Goal: Check status

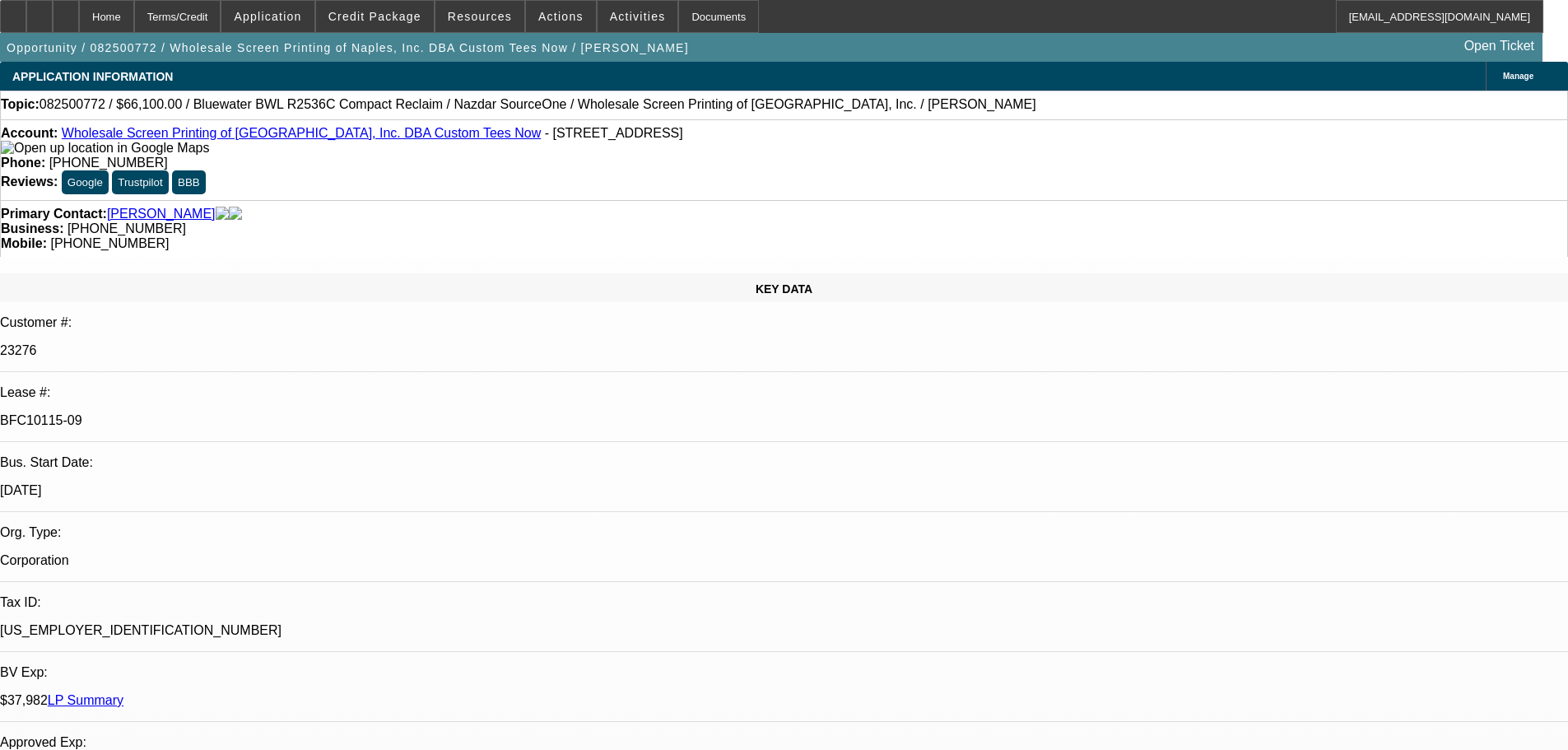
select select "0"
select select "2"
select select "0"
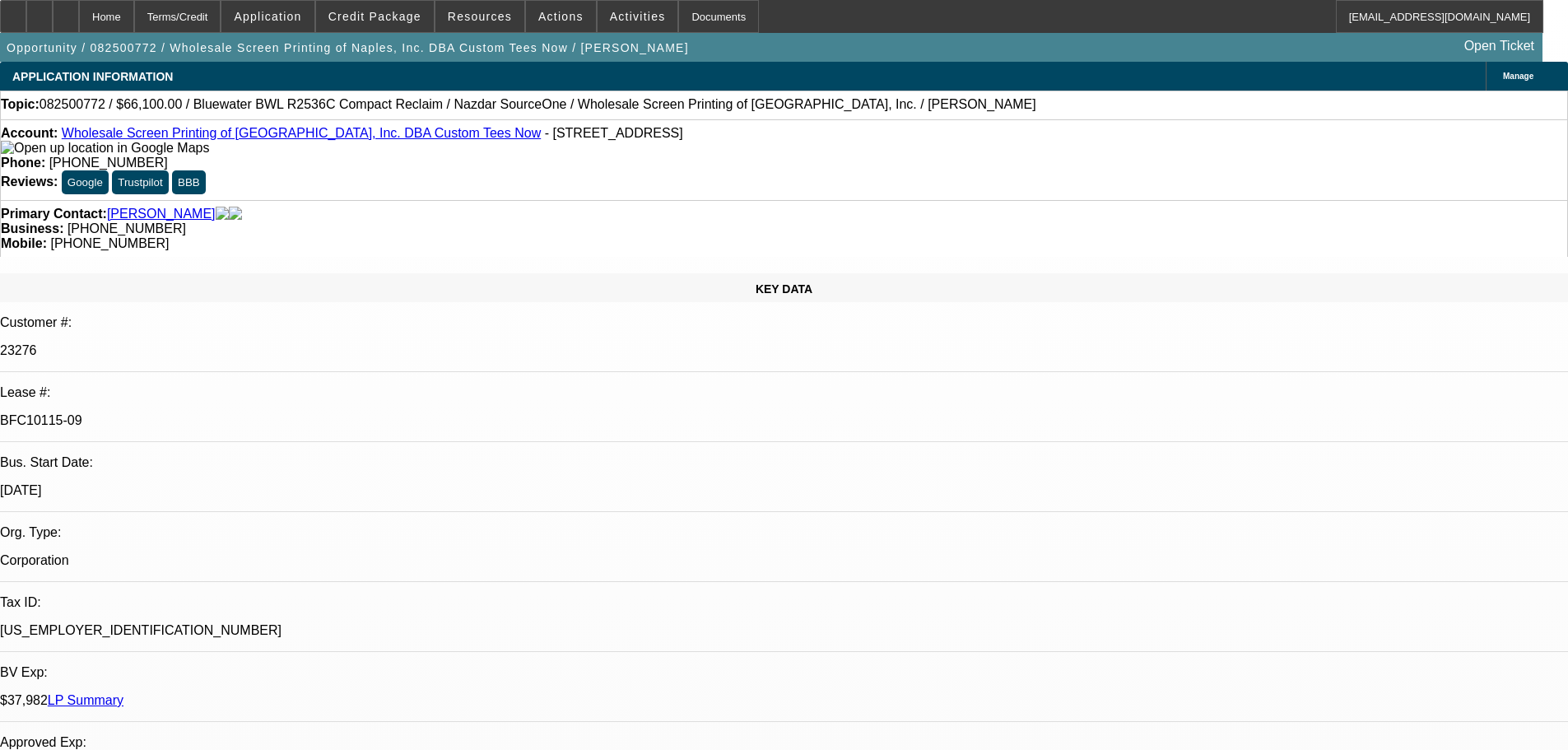
select select "0"
select select "2"
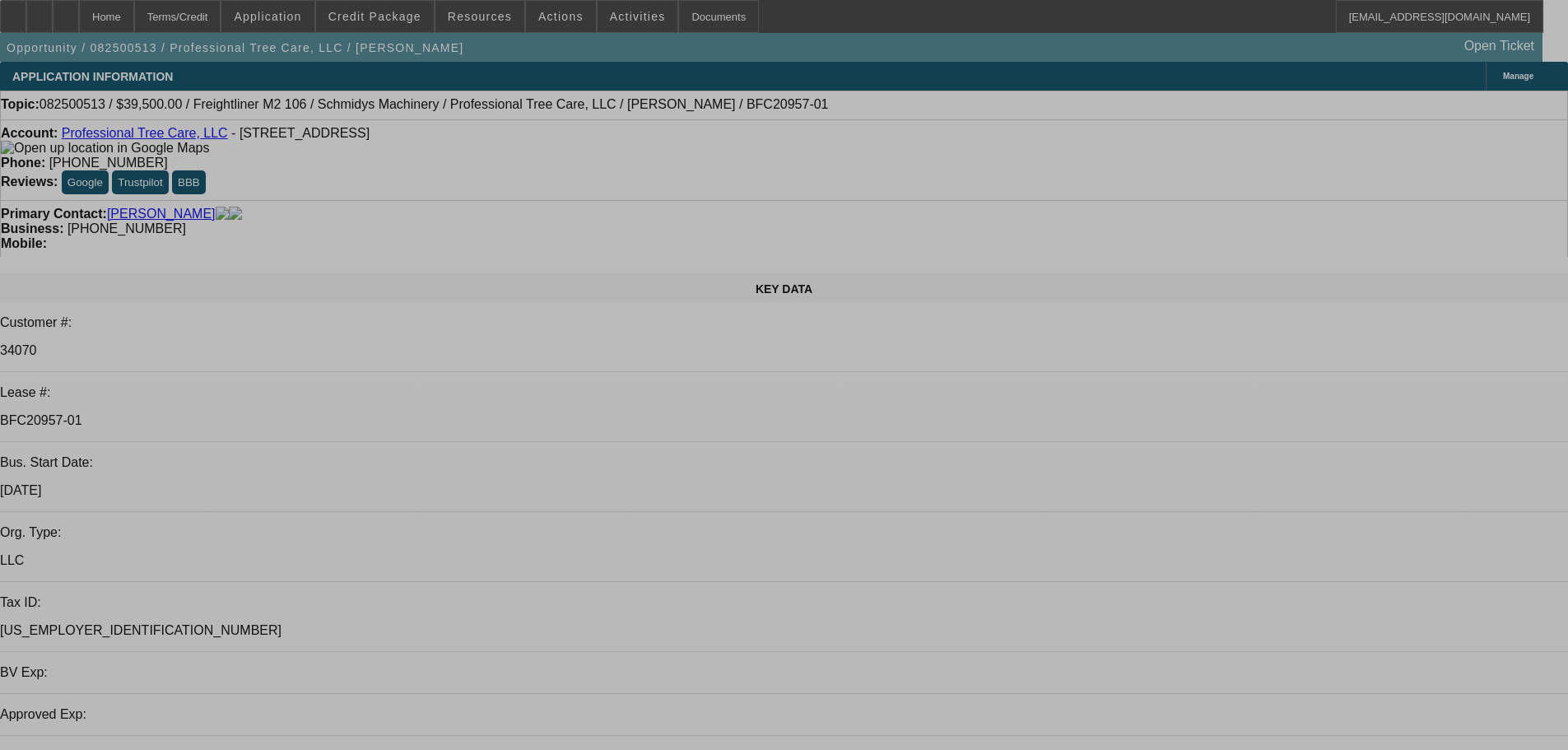
select select "0"
select select "6"
select select "0"
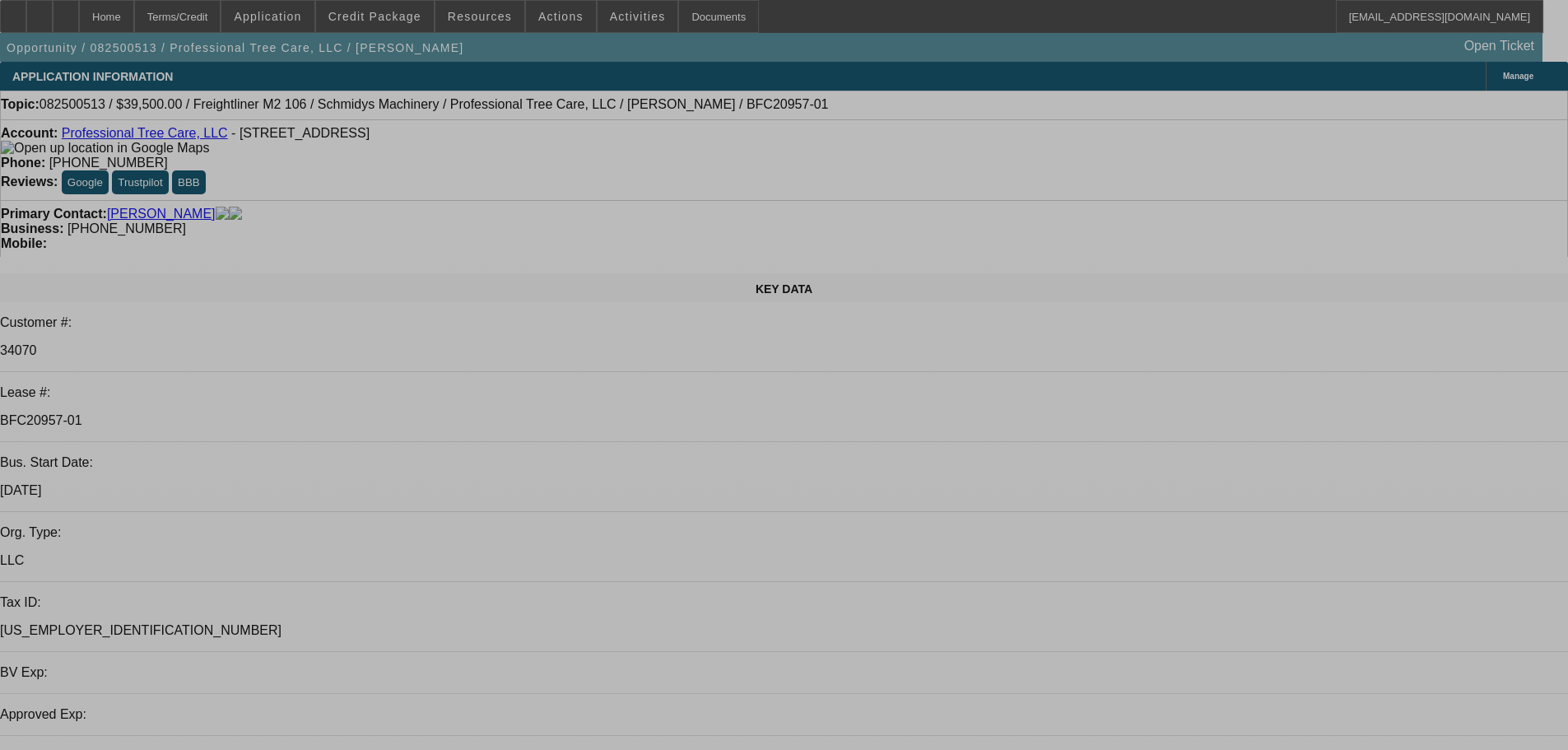
select select "0"
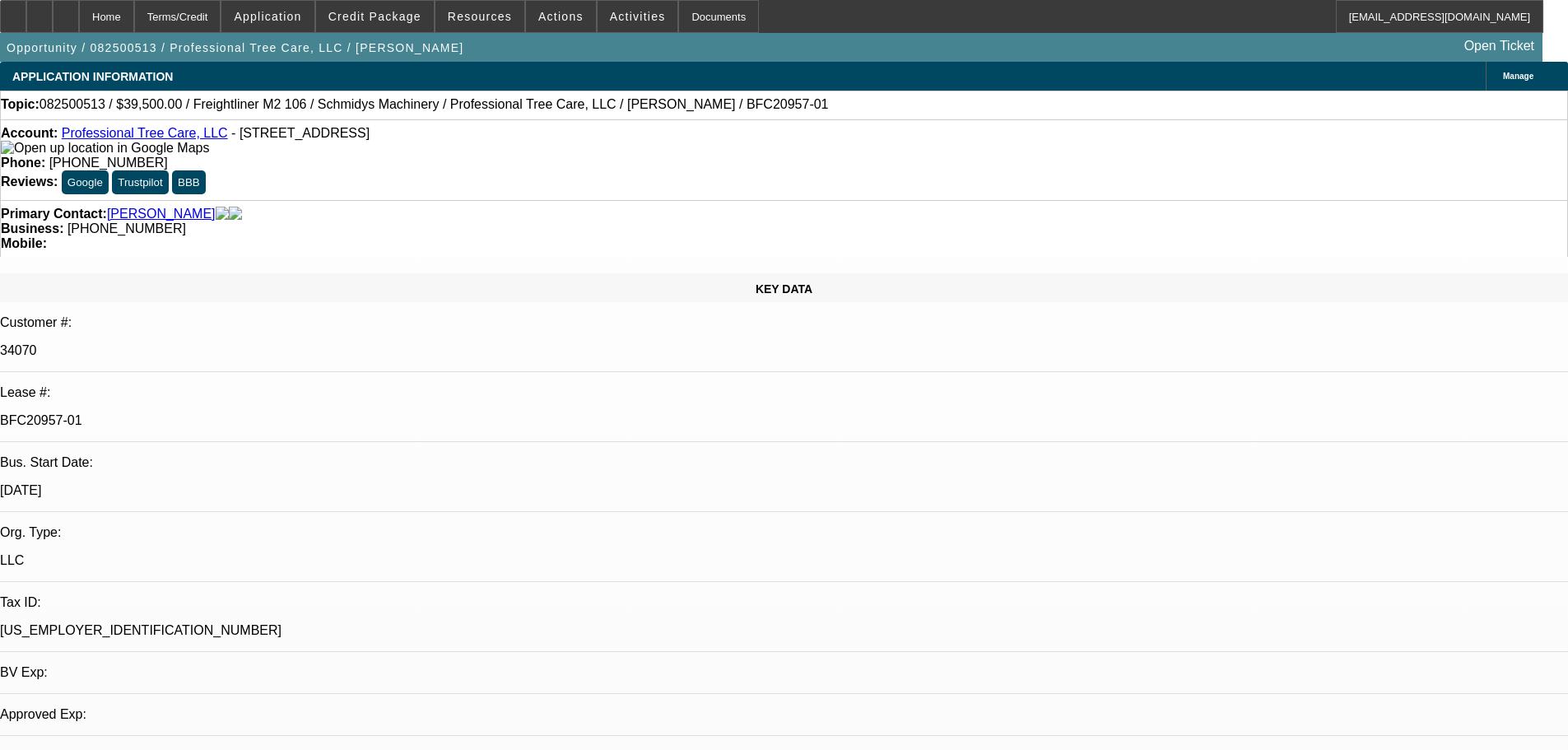
select select "0"
select select "6"
select select "0"
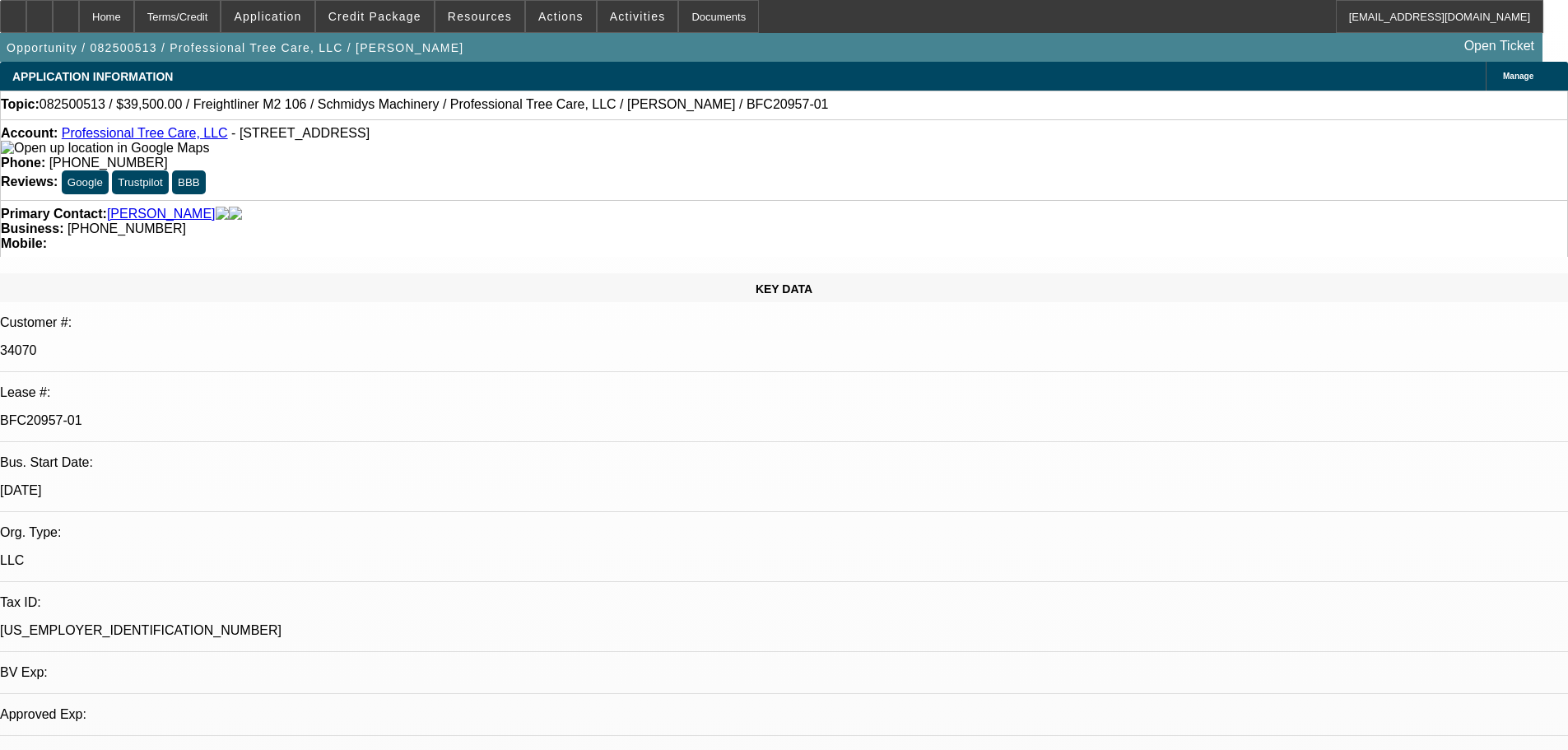
select select "6"
select select "0"
select select "6"
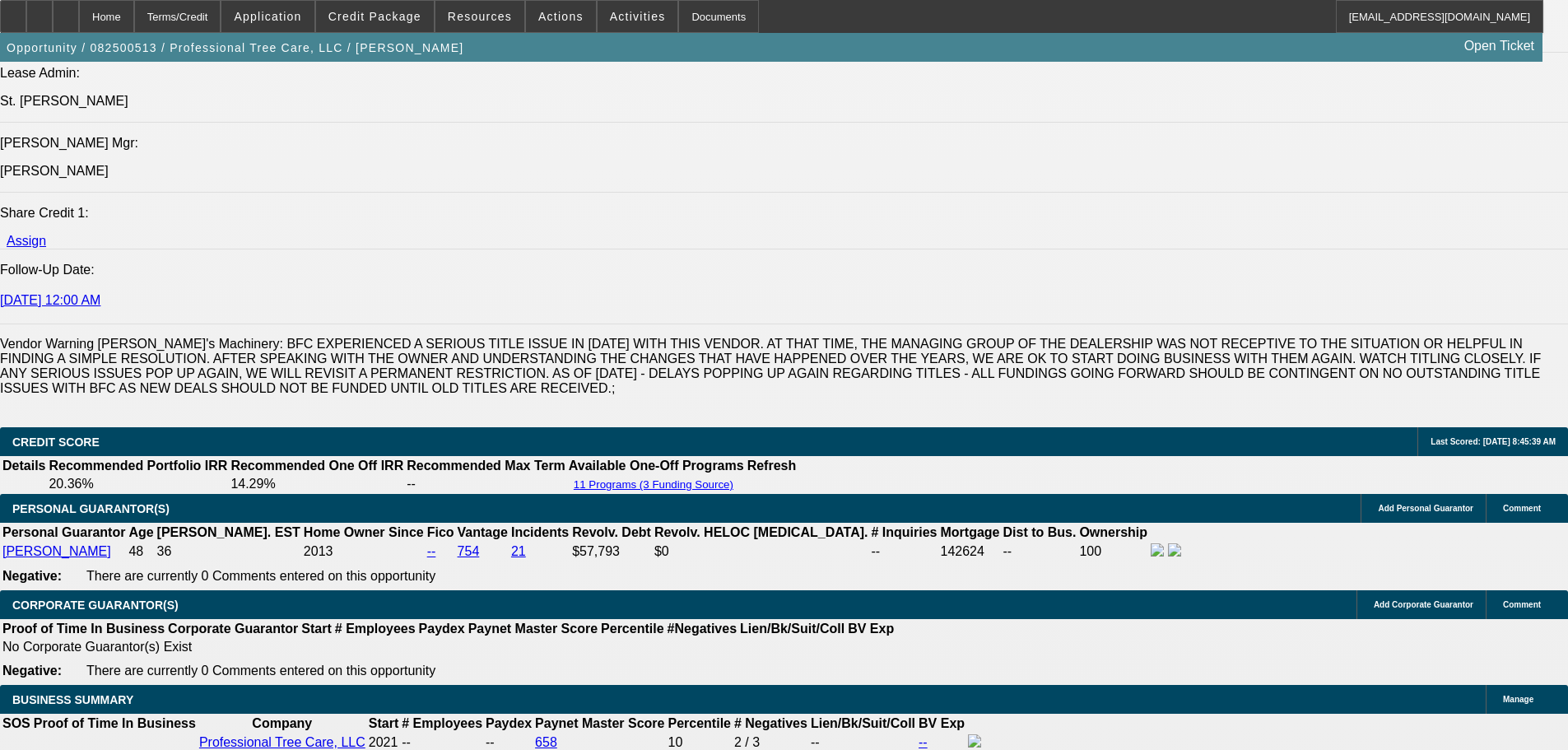
scroll to position [2317, 0]
